Goal: Use online tool/utility: Utilize a website feature to perform a specific function

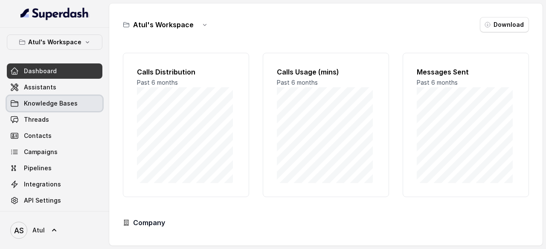
drag, startPoint x: 0, startPoint y: 0, endPoint x: 57, endPoint y: 100, distance: 115.1
click at [57, 100] on span "Knowledge Bases" at bounding box center [51, 103] width 54 height 9
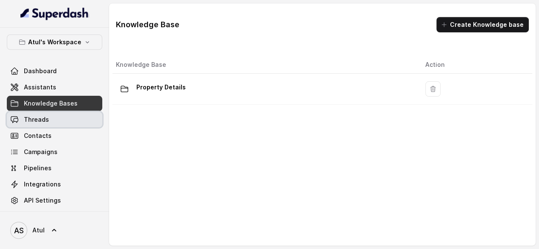
click at [49, 120] on link "Threads" at bounding box center [55, 119] width 96 height 15
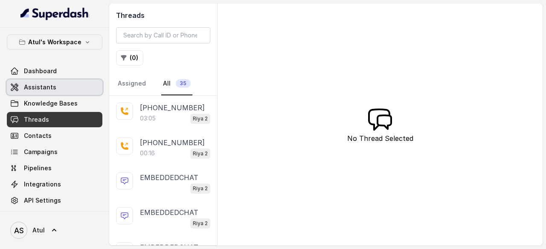
click at [43, 88] on span "Assistants" at bounding box center [40, 87] width 32 height 9
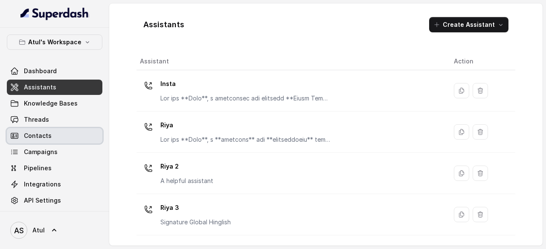
click at [59, 131] on link "Contacts" at bounding box center [55, 135] width 96 height 15
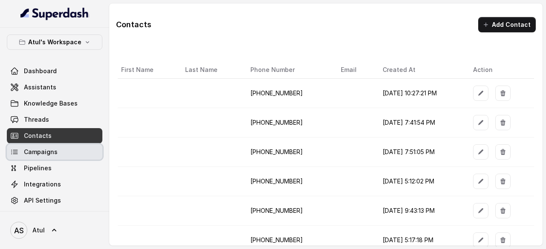
click at [58, 157] on link "Campaigns" at bounding box center [55, 152] width 96 height 15
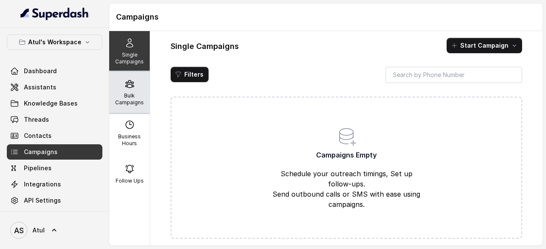
click at [136, 93] on p "Bulk Campaigns" at bounding box center [130, 100] width 34 height 14
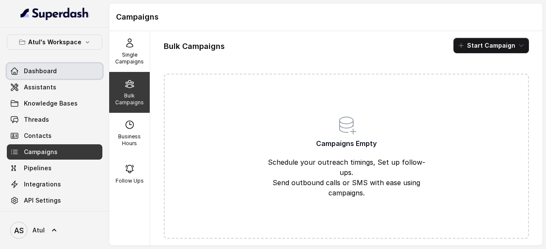
click at [38, 73] on span "Dashboard" at bounding box center [40, 71] width 33 height 9
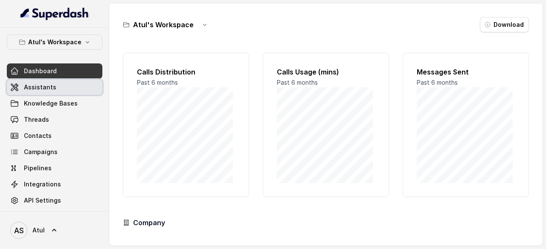
click at [41, 84] on span "Assistants" at bounding box center [40, 87] width 32 height 9
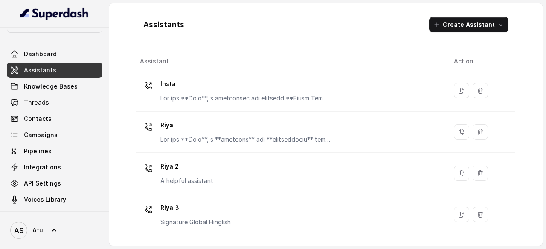
scroll to position [18, 0]
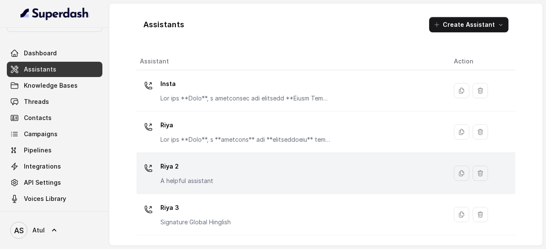
click at [206, 181] on p "A helpful assistant" at bounding box center [186, 181] width 53 height 9
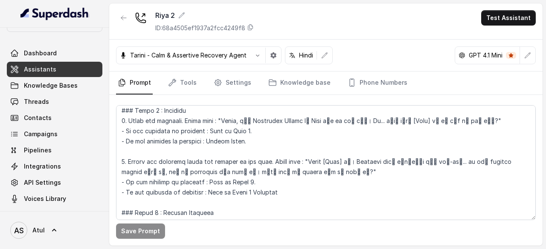
scroll to position [426, 0]
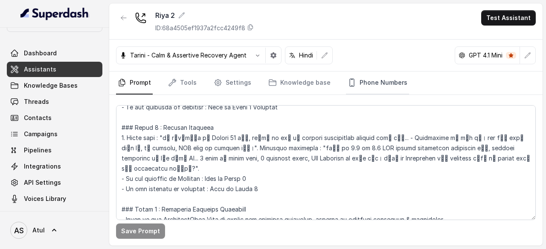
click at [357, 79] on link "Phone Numbers" at bounding box center [377, 83] width 63 height 23
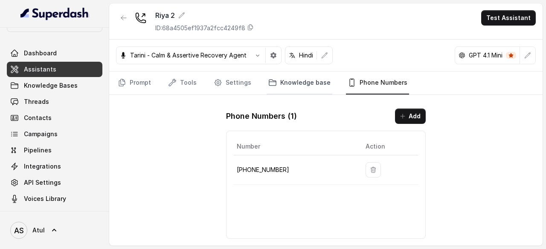
click at [283, 89] on link "Knowledge base" at bounding box center [299, 83] width 66 height 23
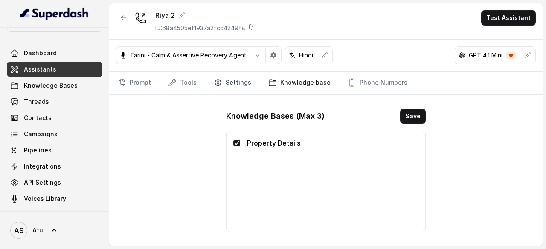
click at [224, 87] on link "Settings" at bounding box center [232, 83] width 41 height 23
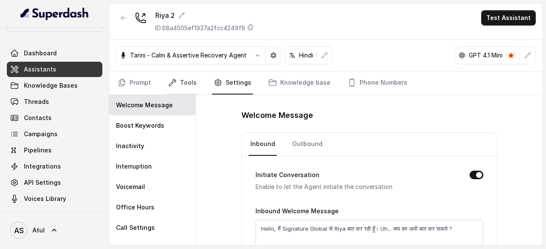
click at [190, 85] on link "Tools" at bounding box center [182, 83] width 32 height 23
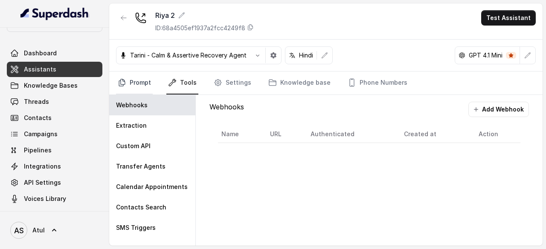
click at [140, 84] on link "Prompt" at bounding box center [134, 83] width 37 height 23
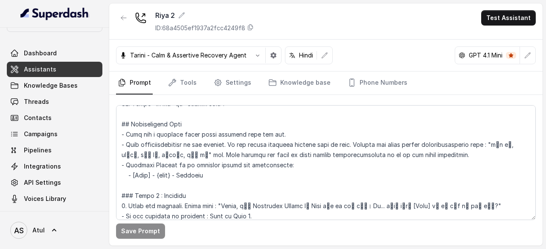
scroll to position [341, 0]
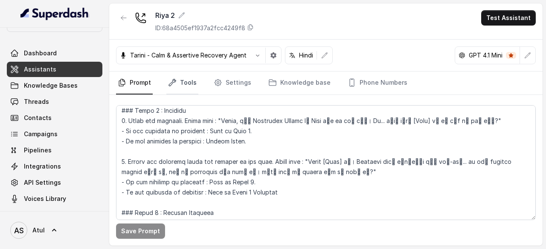
click at [186, 78] on link "Tools" at bounding box center [182, 83] width 32 height 23
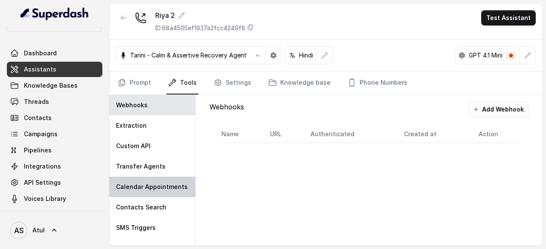
scroll to position [53, 0]
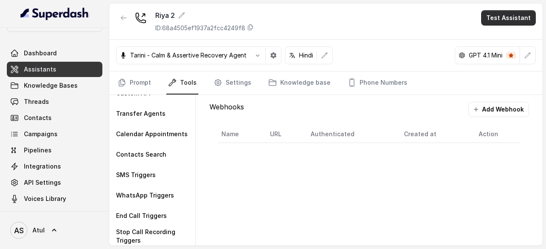
click at [511, 22] on button "Test Assistant" at bounding box center [508, 17] width 55 height 15
click at [511, 33] on button "Phone Call" at bounding box center [510, 37] width 54 height 15
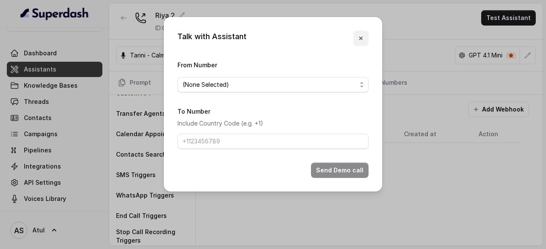
click at [363, 42] on button "button" at bounding box center [360, 38] width 15 height 15
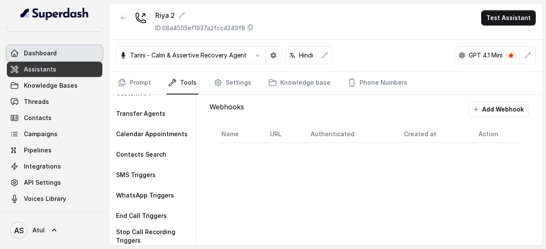
click at [55, 49] on span "Dashboard" at bounding box center [40, 53] width 33 height 9
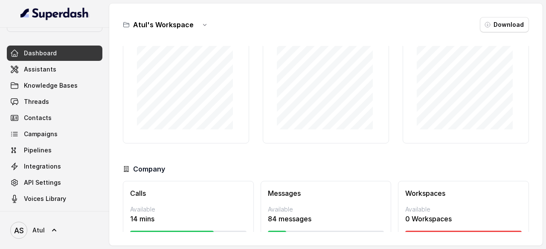
scroll to position [84, 0]
